Goal: Transaction & Acquisition: Purchase product/service

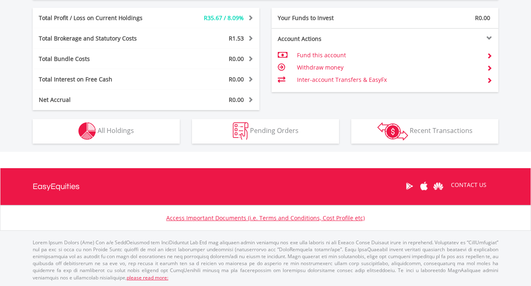
scroll to position [78, 155]
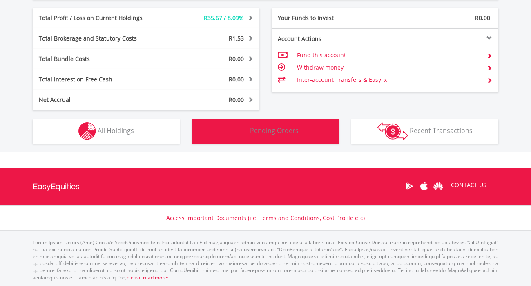
click at [307, 134] on button "Pending Orders Pending Orders" at bounding box center [265, 131] width 147 height 25
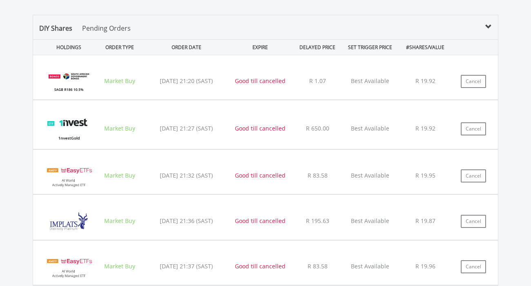
scroll to position [585, 0]
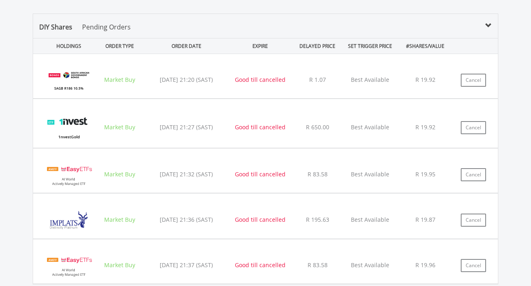
click at [16, 182] on div "DIY Shares Pending Orders HOLDINGS ORDER TYPE ORDER DATE EXPIRE DELAYED PRICE S…" at bounding box center [266, 157] width 548 height 304
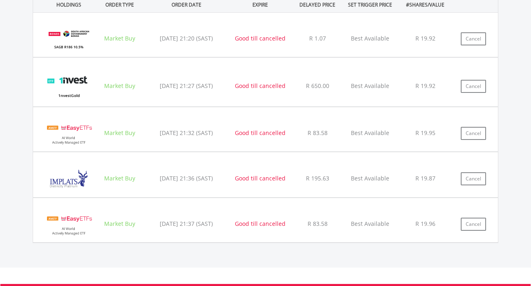
scroll to position [625, 0]
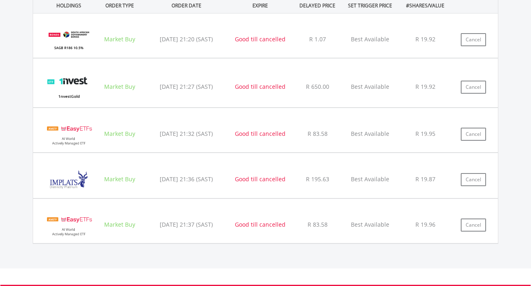
click at [77, 30] on img at bounding box center [69, 40] width 52 height 32
click at [67, 37] on img at bounding box center [69, 40] width 52 height 32
click at [71, 33] on img at bounding box center [69, 40] width 52 height 32
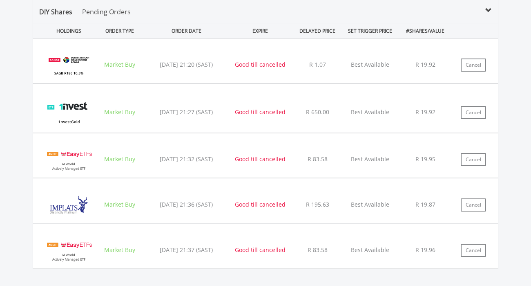
scroll to position [0, 0]
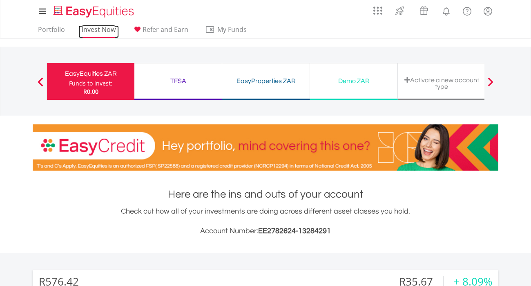
click at [97, 29] on link "Invest Now" at bounding box center [98, 31] width 40 height 13
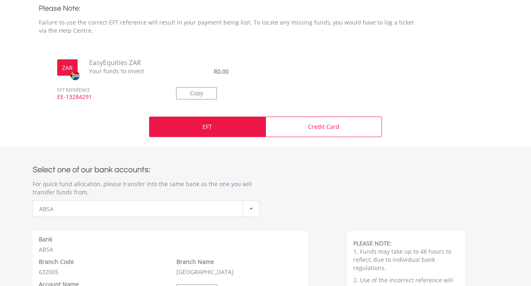
scroll to position [251, 0]
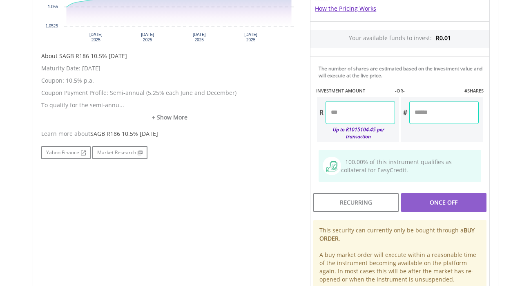
scroll to position [376, 0]
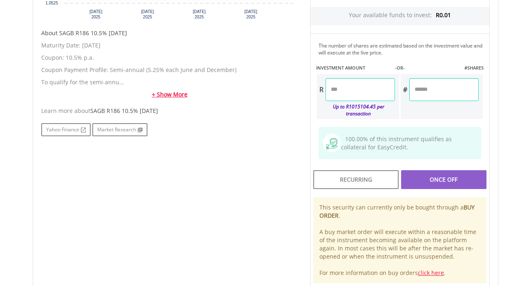
click at [168, 97] on link "+ Show More" at bounding box center [169, 94] width 257 height 8
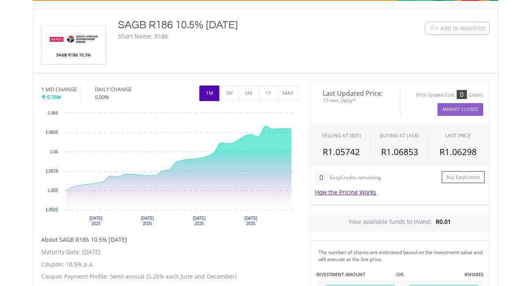
scroll to position [174, 0]
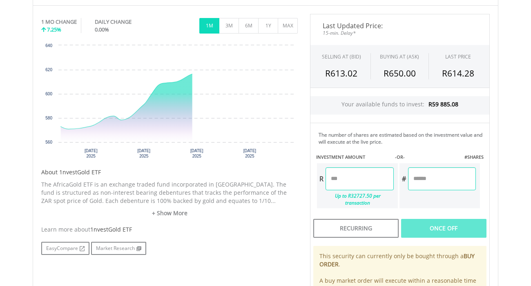
scroll to position [249, 0]
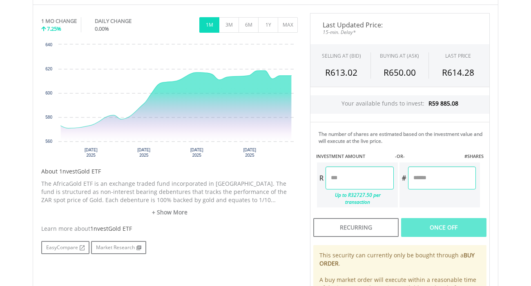
click at [362, 172] on input "number" at bounding box center [360, 177] width 68 height 23
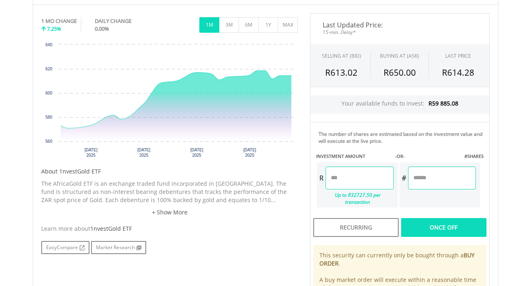
type input "*****"
click at [498, 166] on div "No chart available. 1 MO CHANGE 7.25% DAILY CHANGE 0.00% 1M 3M 6M 1Y MAX" at bounding box center [266, 173] width 466 height 338
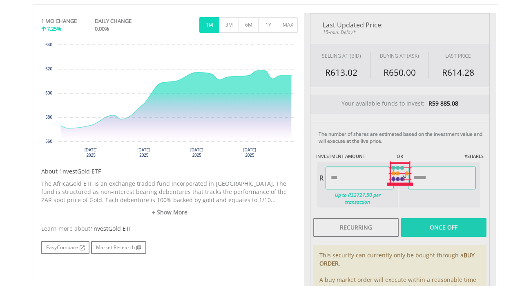
type input "******"
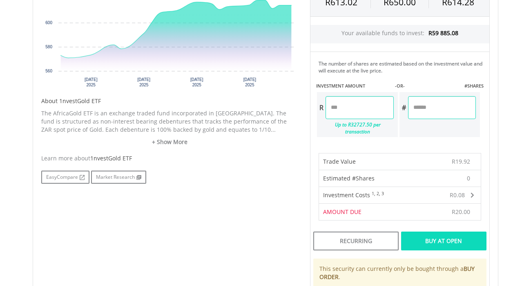
scroll to position [304, 0]
